Goal: Information Seeking & Learning: Find specific fact

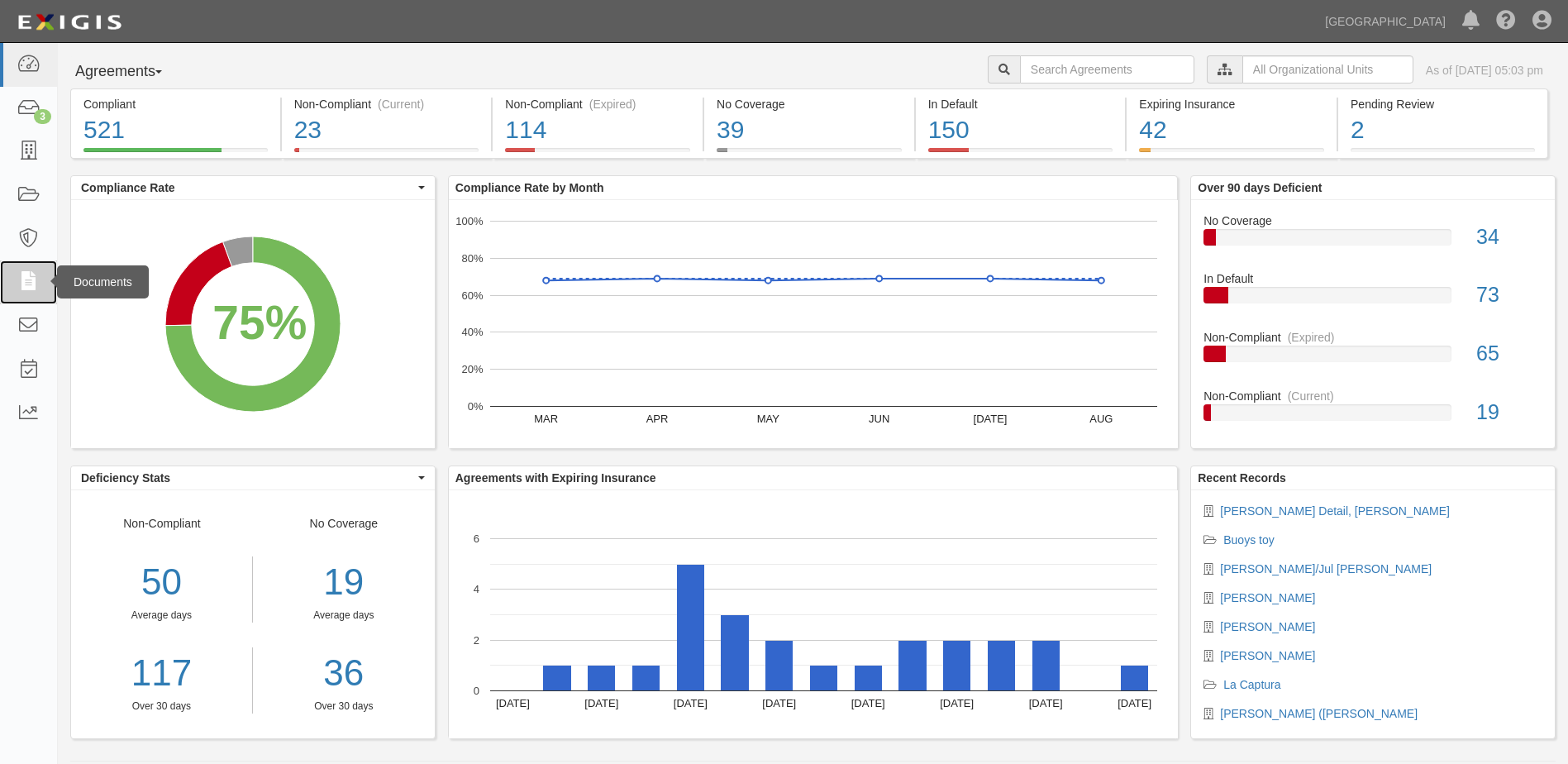
click at [31, 282] on icon at bounding box center [28, 283] width 23 height 19
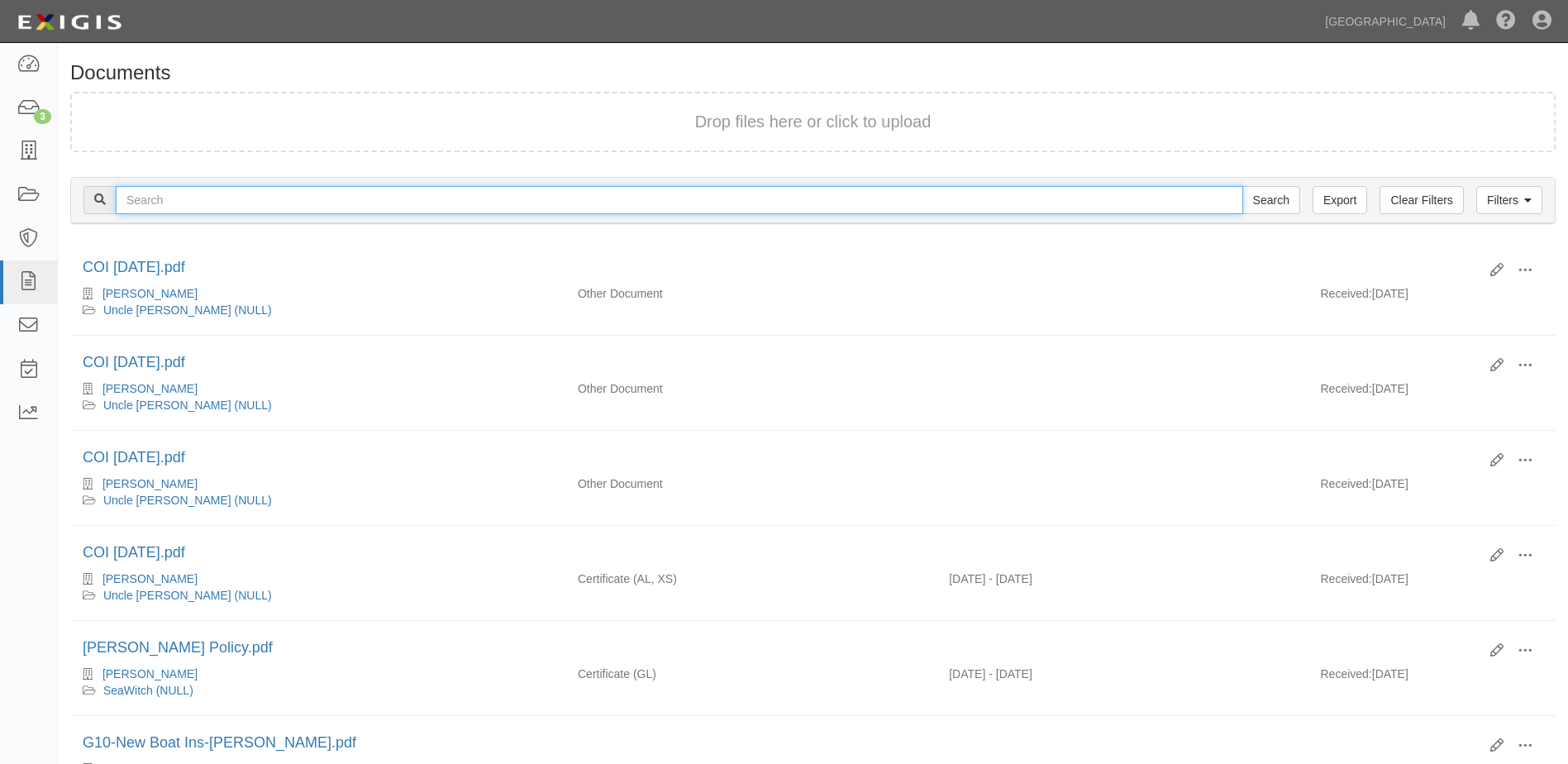
click at [142, 195] on input "text" at bounding box center [679, 200] width 1128 height 28
type input "[GEOGRAPHIC_DATA]"
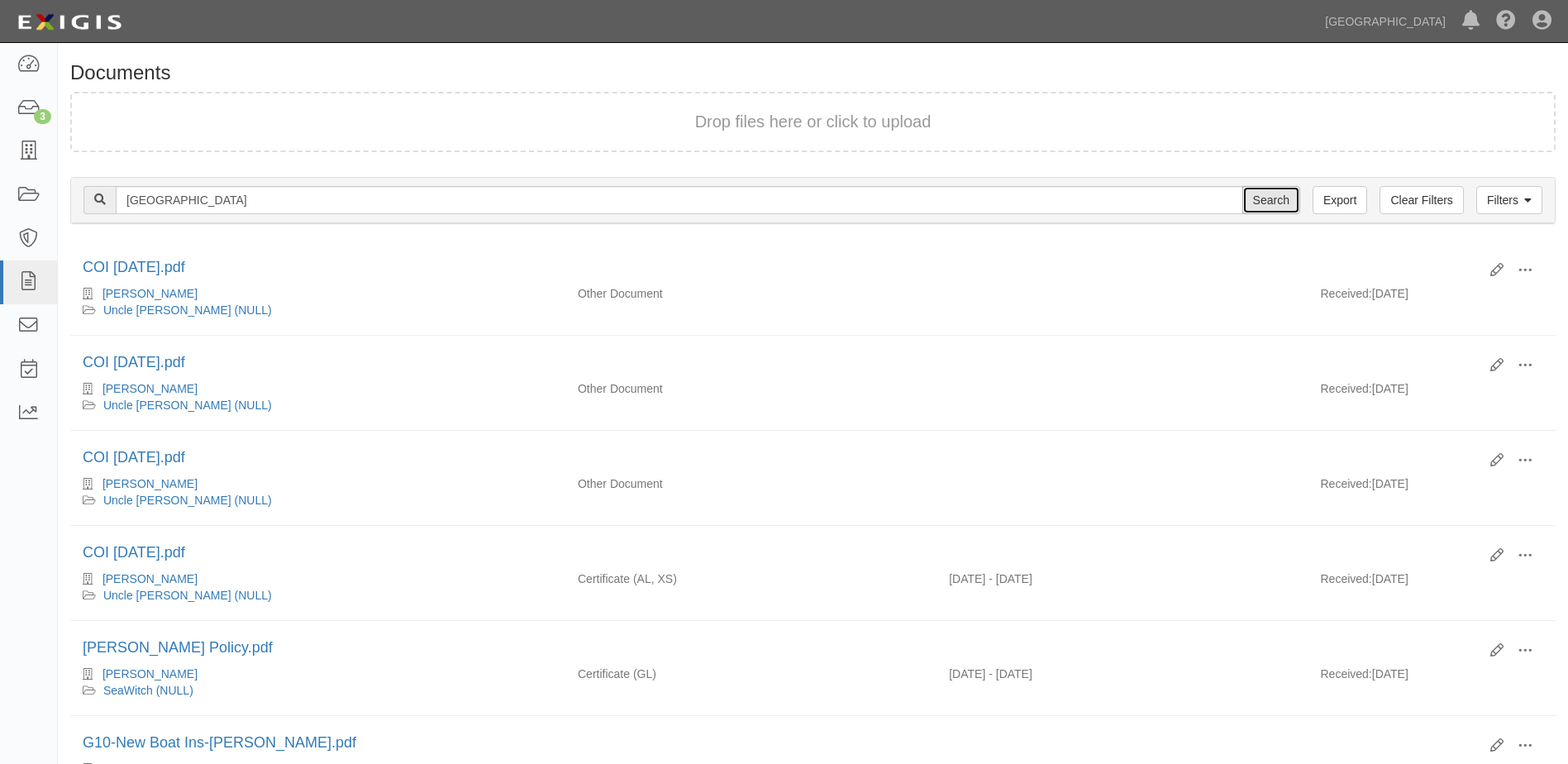
click at [1260, 204] on input "Search" at bounding box center [1271, 200] width 58 height 28
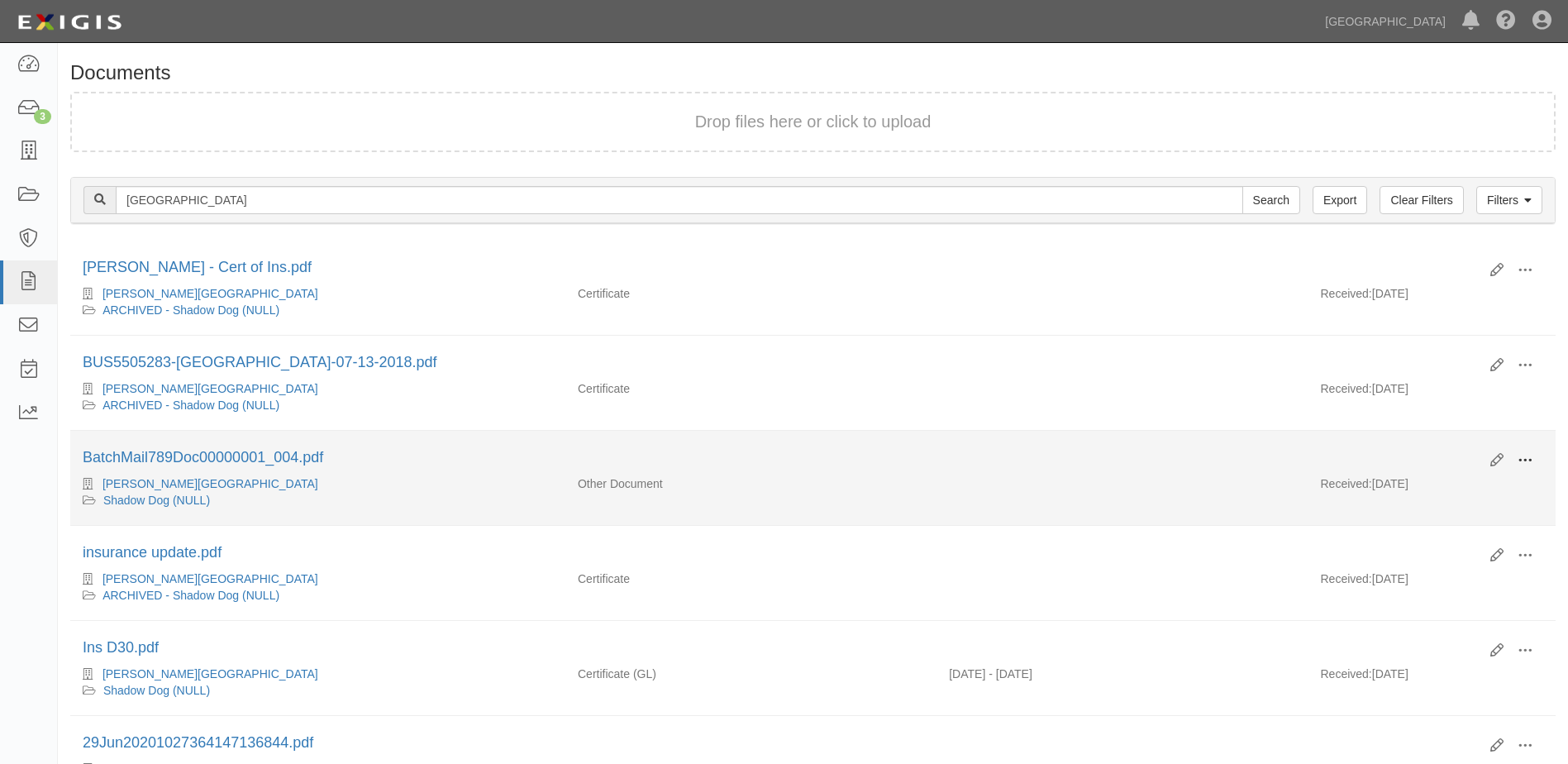
click at [1522, 458] on span at bounding box center [1525, 461] width 15 height 15
drag, startPoint x: 1448, startPoint y: 511, endPoint x: 1434, endPoint y: 518, distance: 15.7
click at [1445, 511] on link "View details" at bounding box center [1444, 515] width 130 height 30
